Goal: Register for event/course

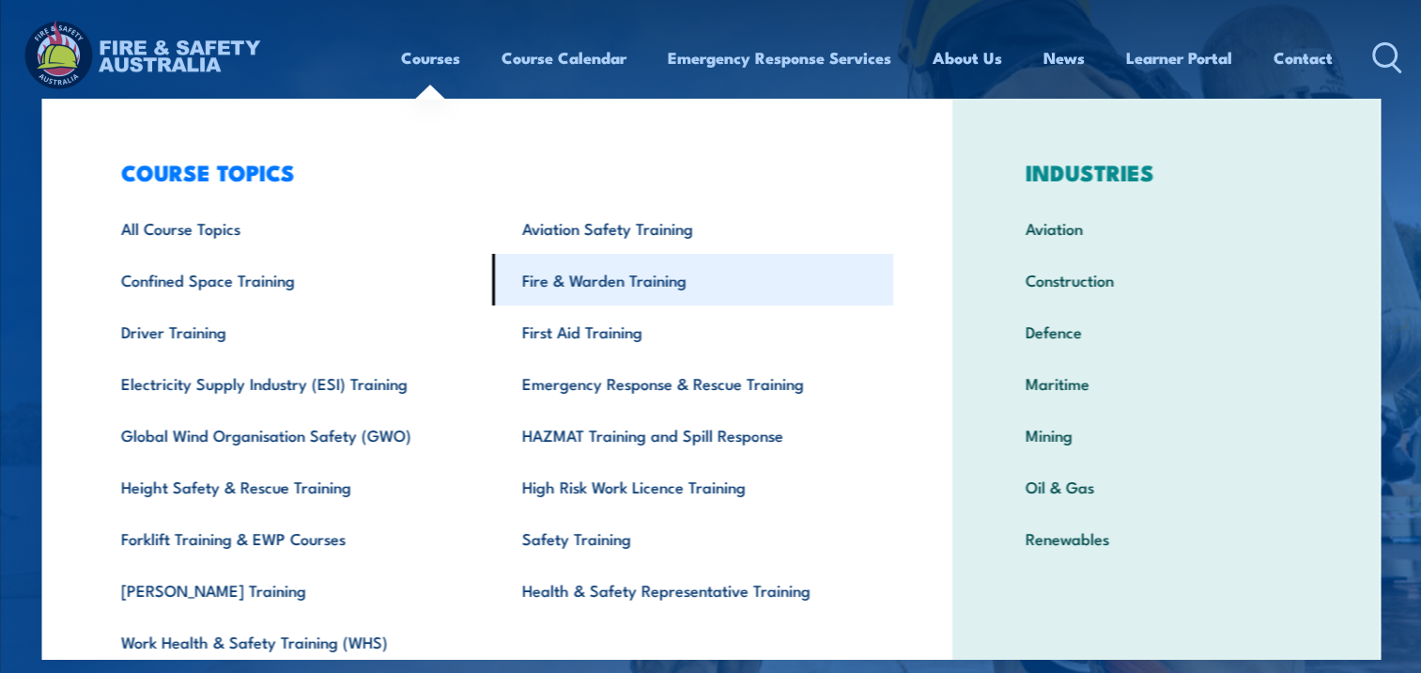
click at [543, 279] on link "Fire & Warden Training" at bounding box center [692, 280] width 401 height 52
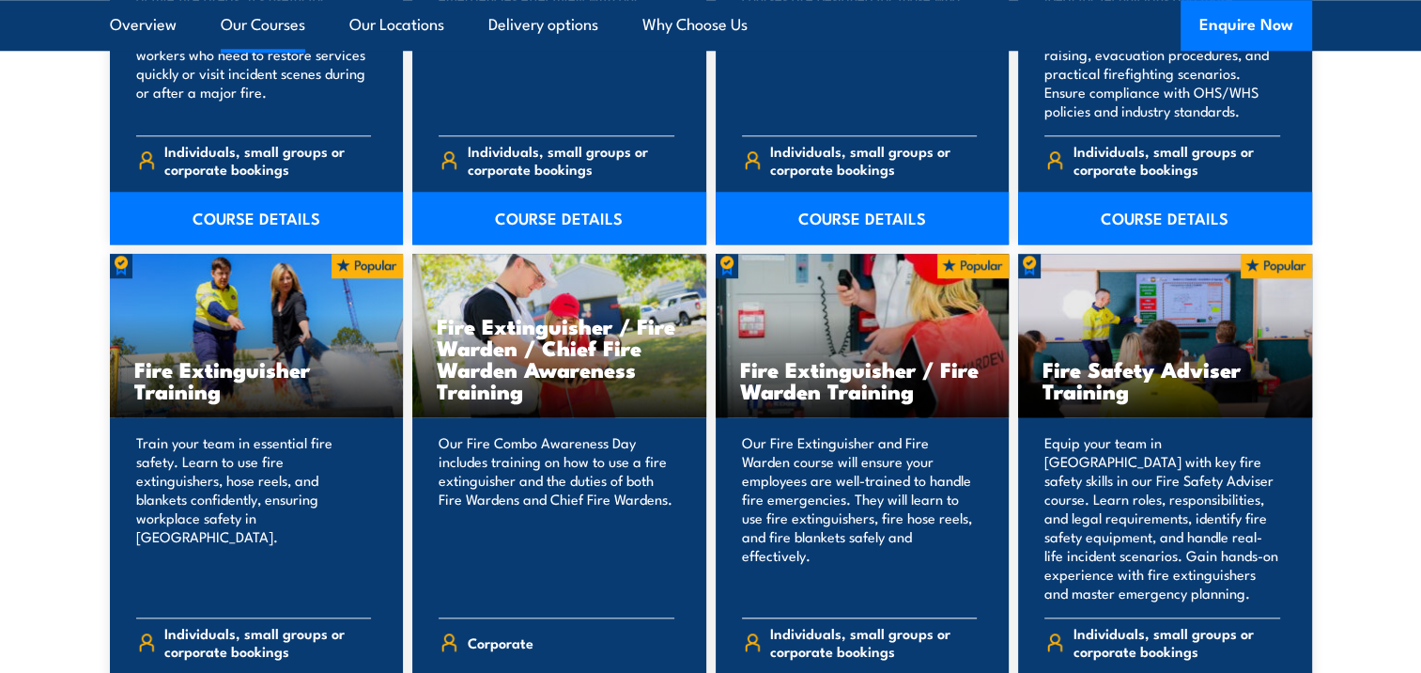
scroll to position [1879, 0]
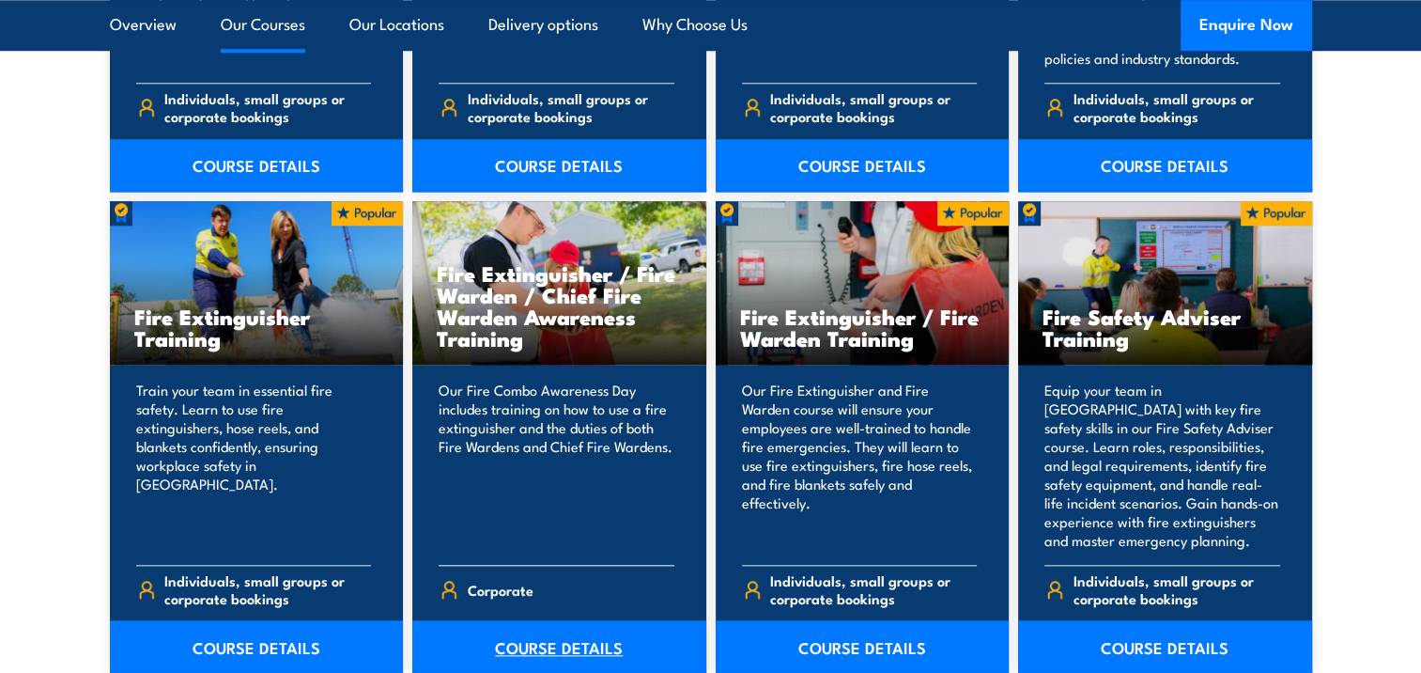
click at [530, 642] on link "COURSE DETAILS" at bounding box center [559, 646] width 294 height 53
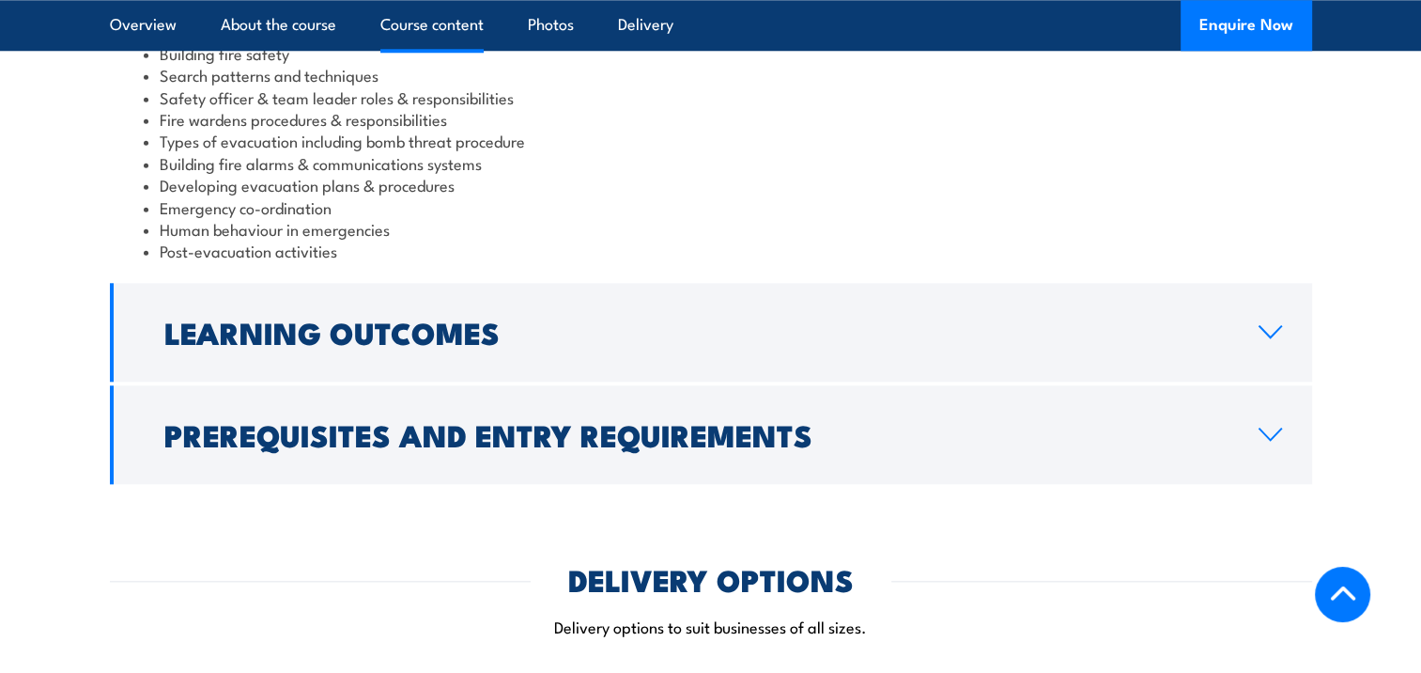
scroll to position [1973, 0]
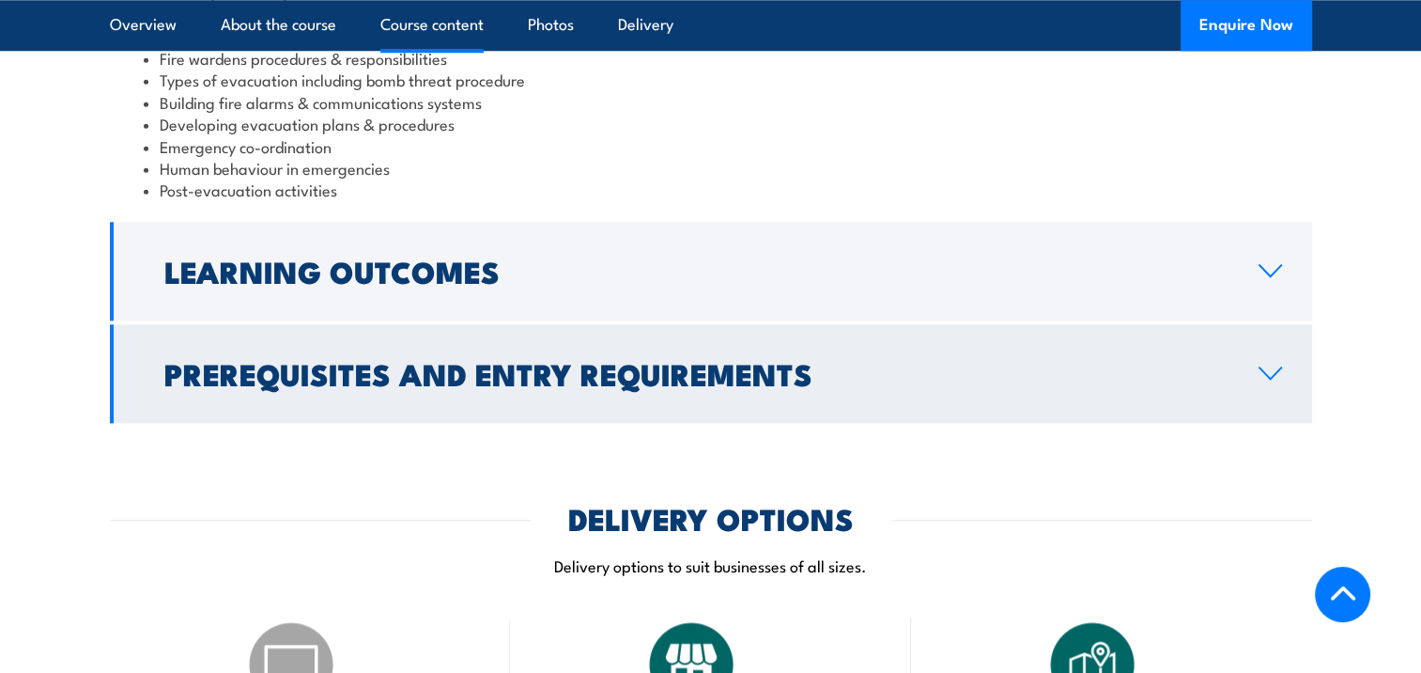
click at [1263, 367] on icon at bounding box center [1271, 372] width 22 height 11
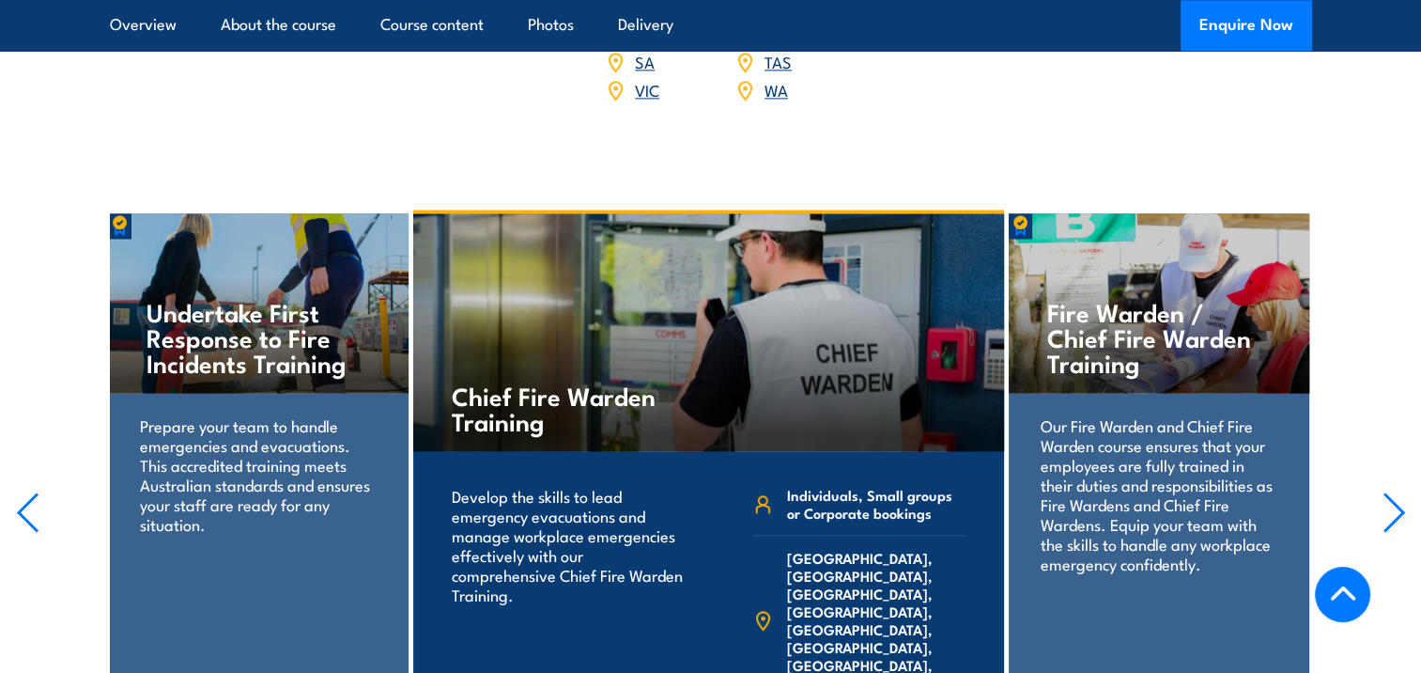
scroll to position [2854, 0]
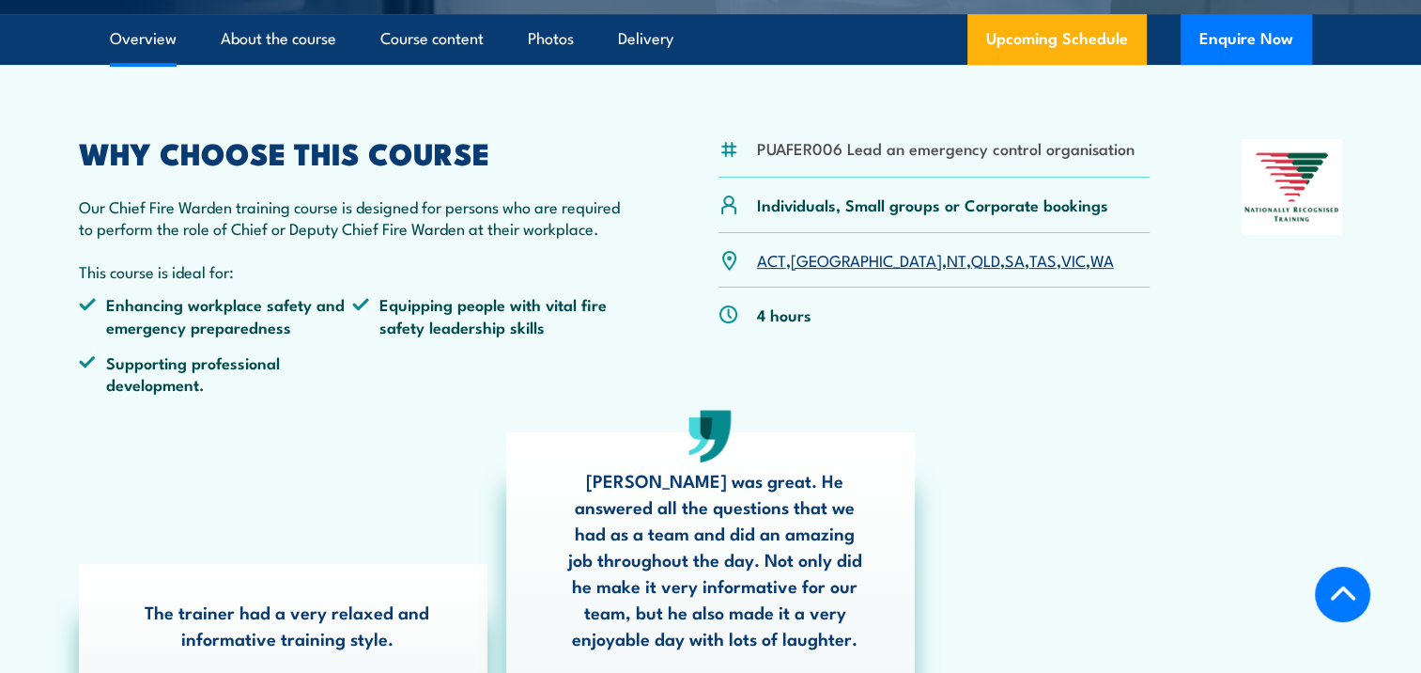
scroll to position [564, 0]
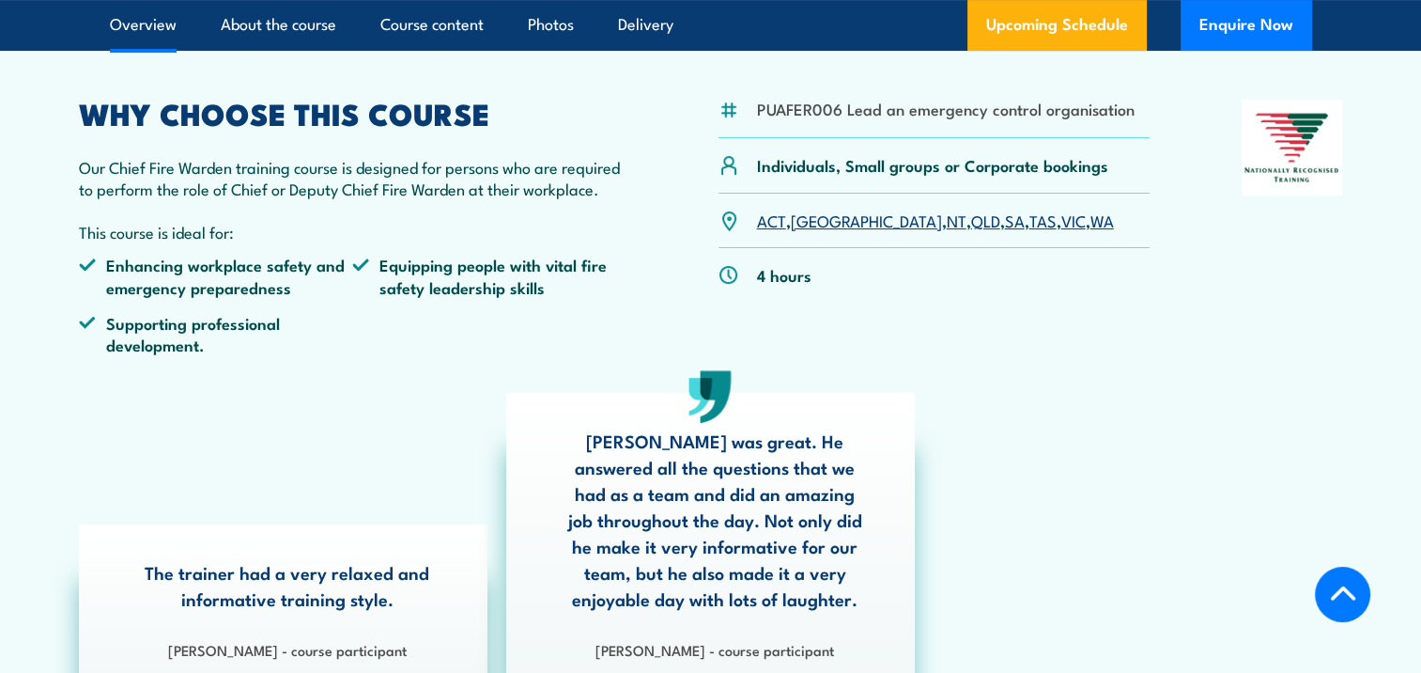
click at [1061, 225] on link "VIC" at bounding box center [1073, 220] width 24 height 23
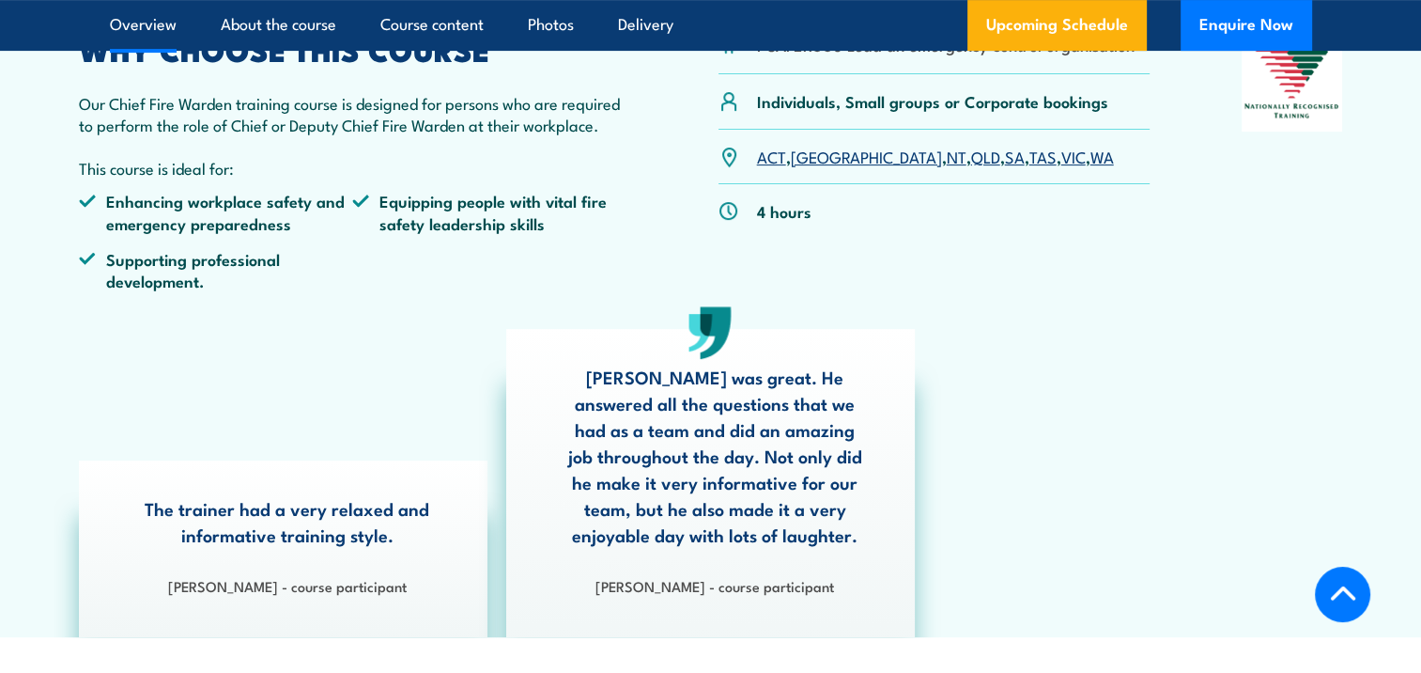
scroll to position [658, 0]
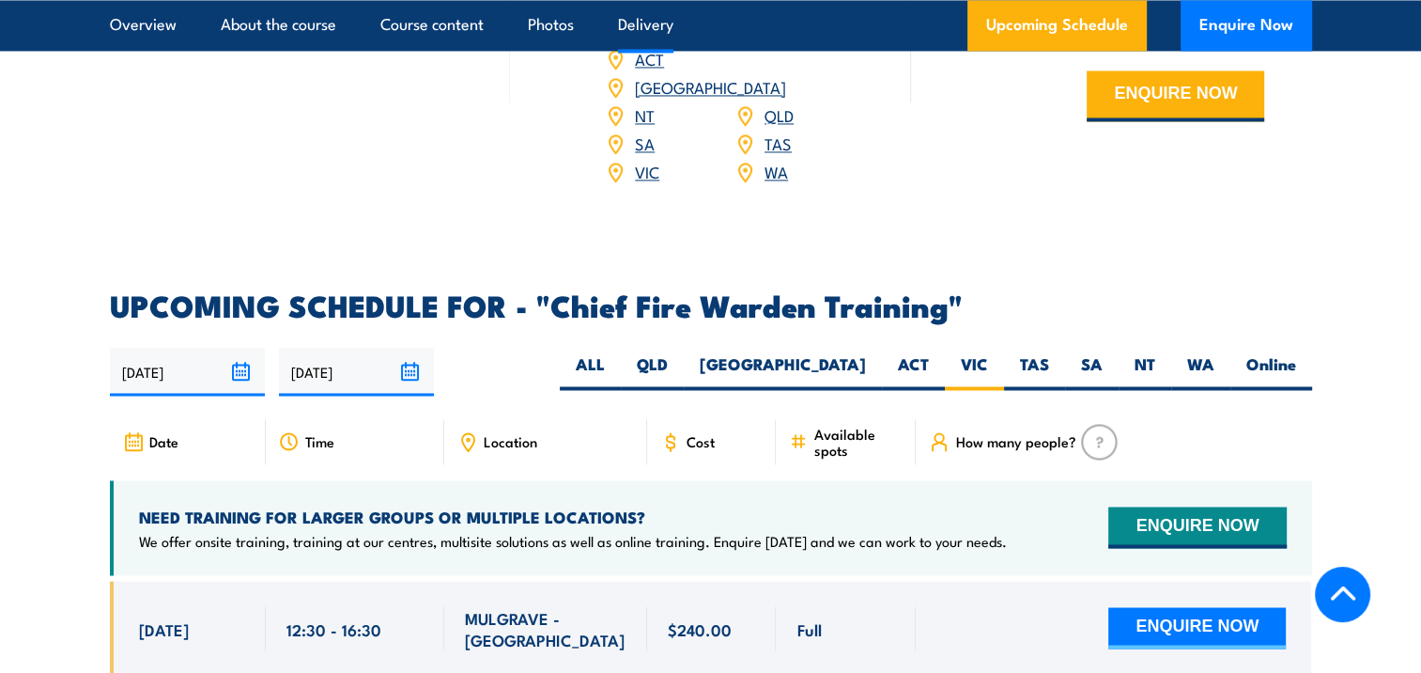
scroll to position [2692, 0]
